Goal: Task Accomplishment & Management: Manage account settings

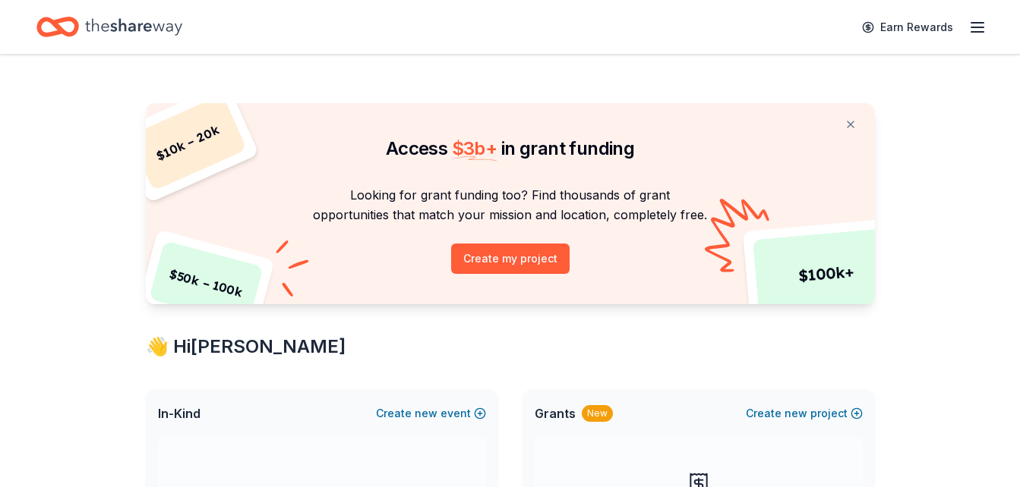
click at [982, 26] on icon "button" at bounding box center [977, 27] width 18 height 18
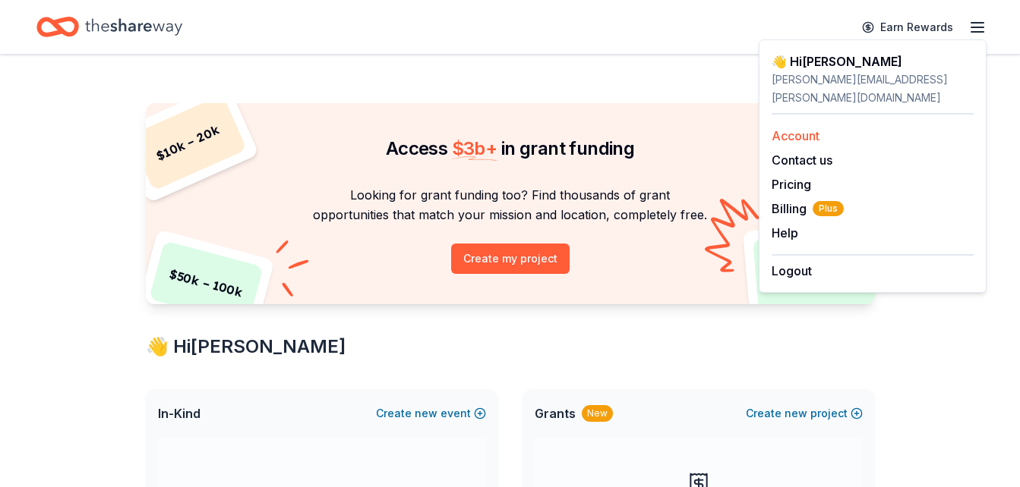
click at [795, 128] on link "Account" at bounding box center [795, 135] width 48 height 15
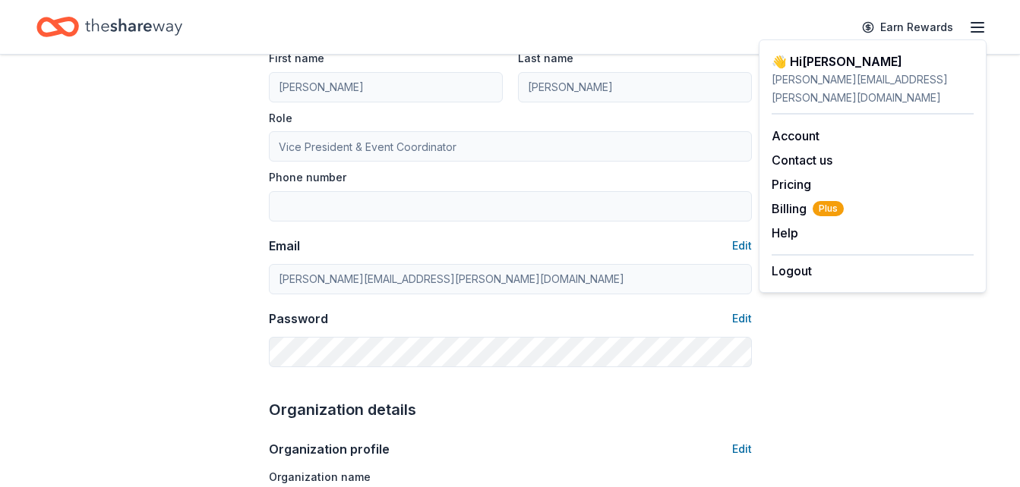
scroll to position [121, 0]
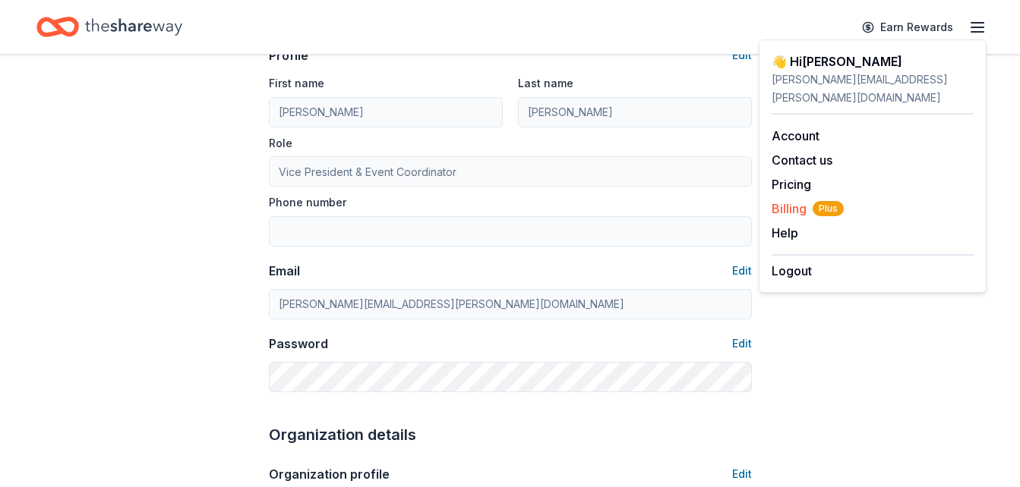
click at [792, 200] on span "Billing Plus" at bounding box center [807, 209] width 72 height 18
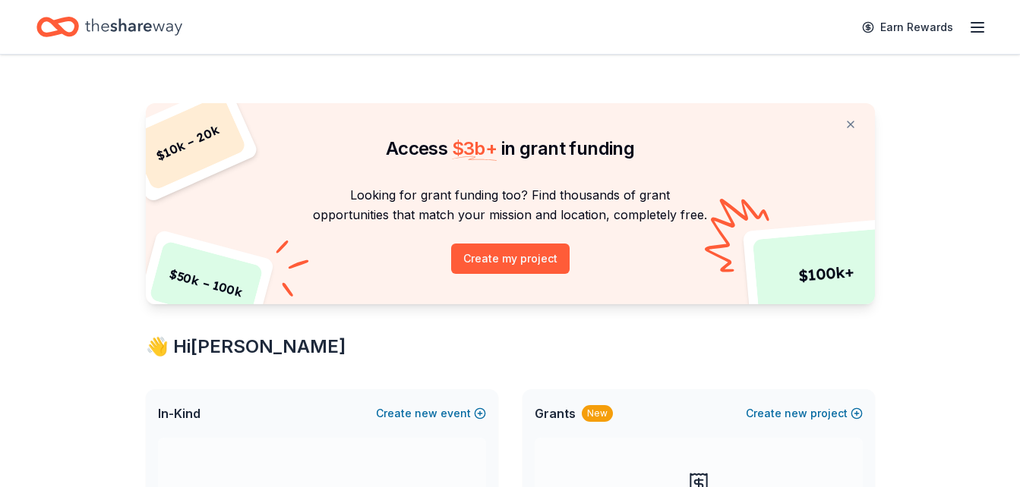
click at [973, 32] on line "button" at bounding box center [977, 32] width 12 height 0
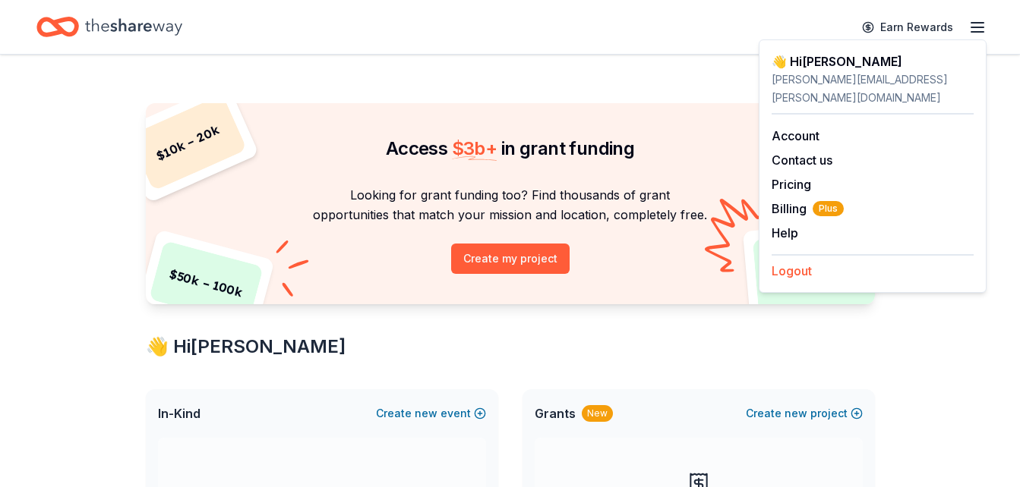
click at [793, 262] on button "Logout" at bounding box center [791, 271] width 40 height 18
